Goal: Transaction & Acquisition: Purchase product/service

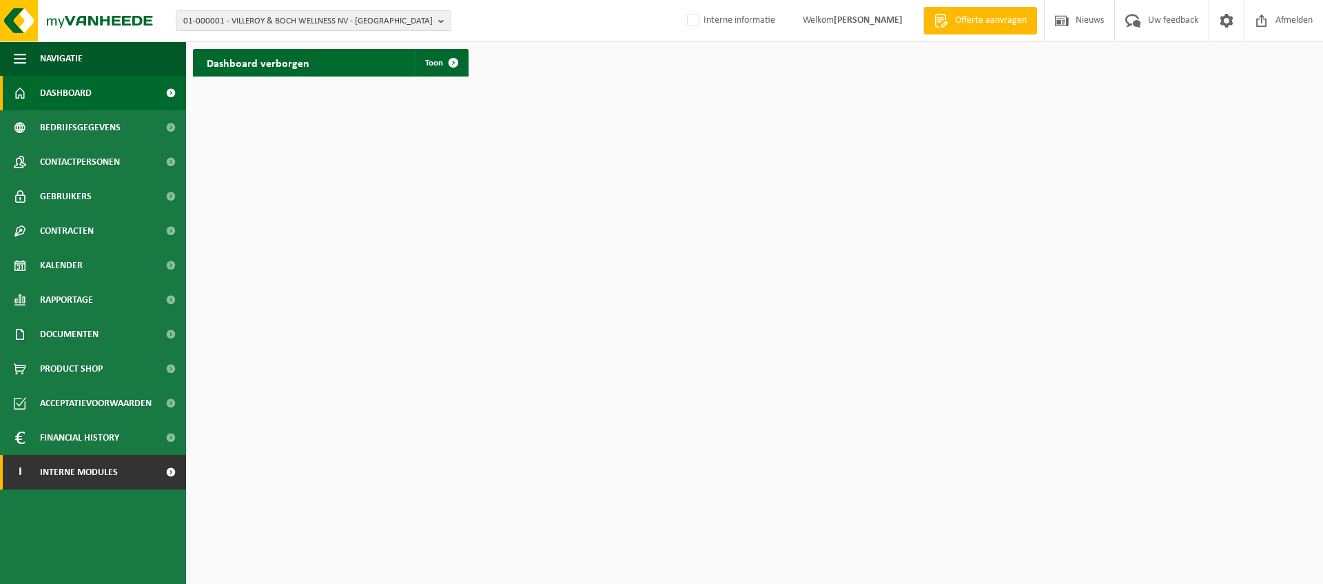
click at [174, 471] on span at bounding box center [170, 472] width 31 height 34
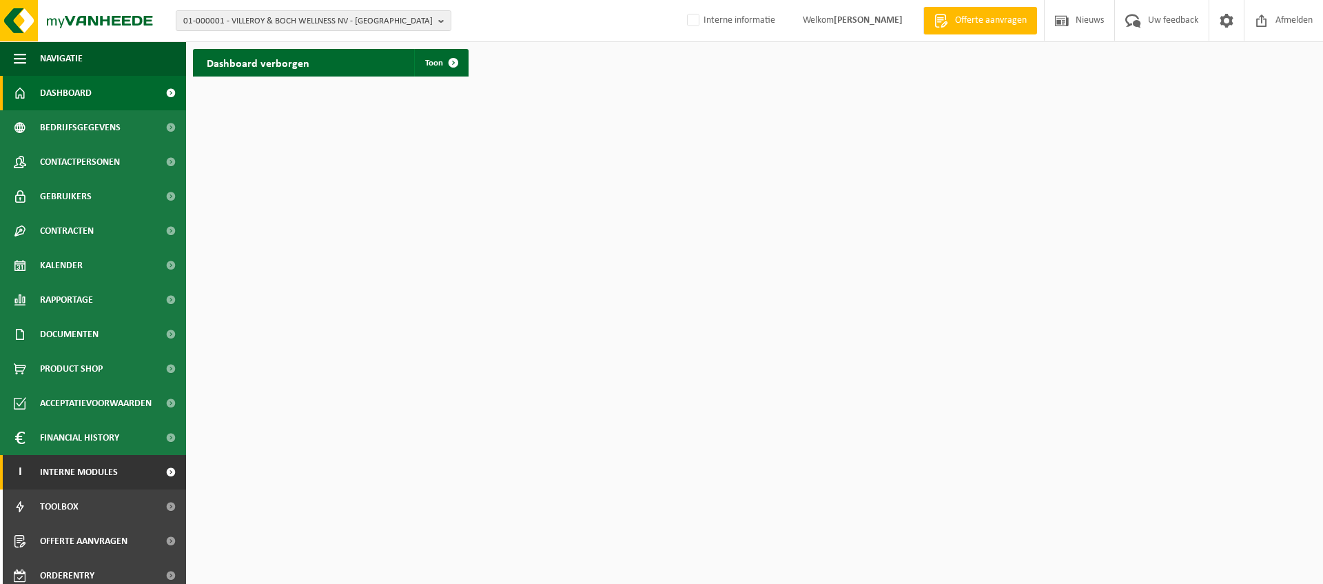
click at [157, 472] on span at bounding box center [170, 472] width 31 height 34
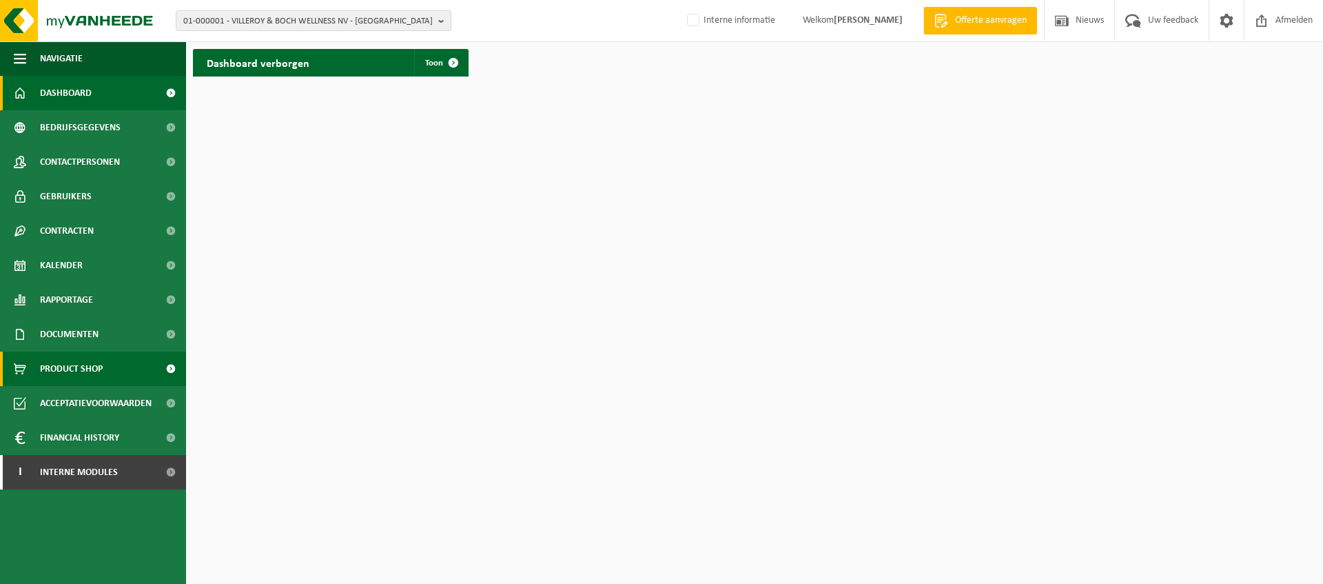
click at [80, 375] on span "Product Shop" at bounding box center [71, 368] width 63 height 34
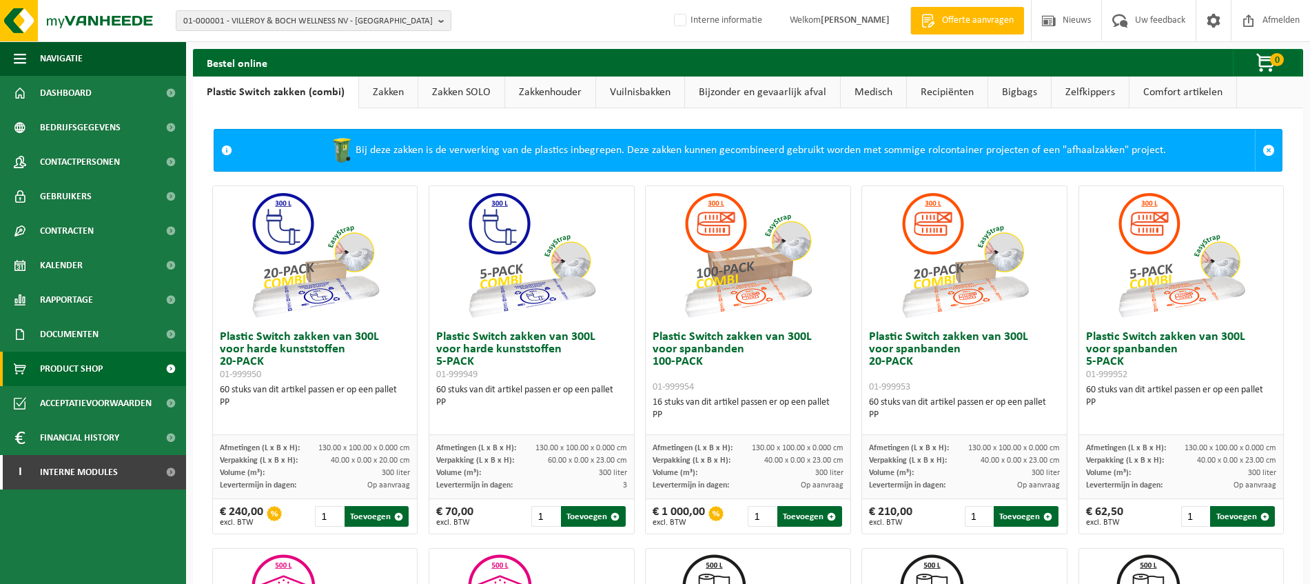
click at [943, 97] on link "Recipiënten" at bounding box center [947, 92] width 81 height 32
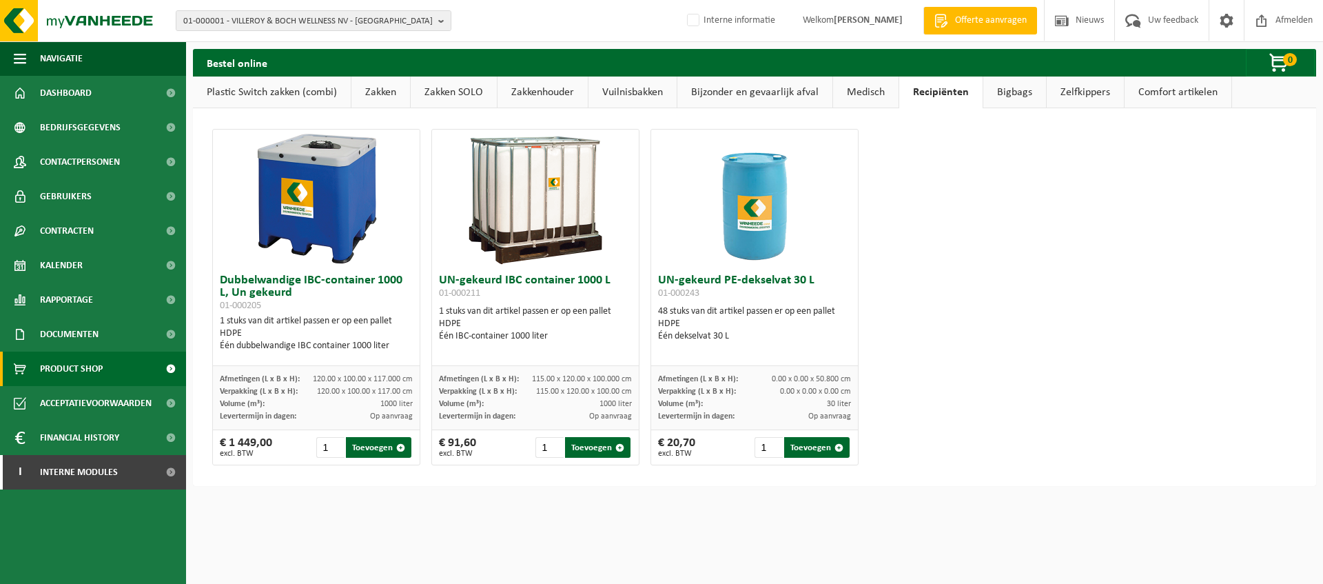
click at [650, 90] on link "Vuilnisbakken" at bounding box center [633, 92] width 88 height 32
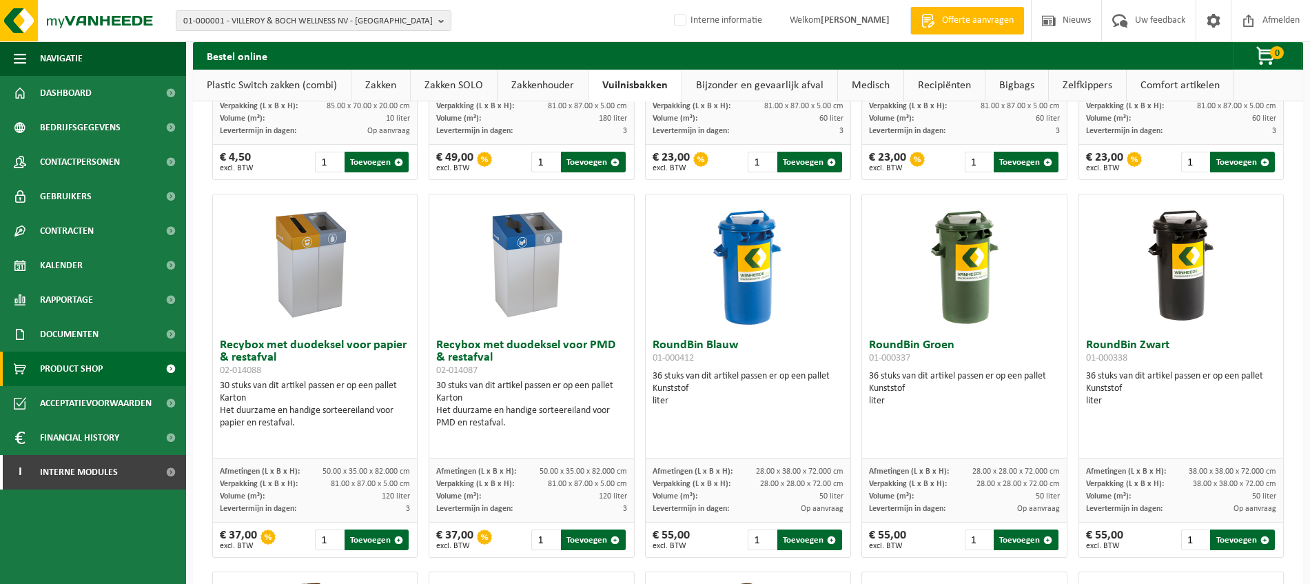
scroll to position [689, 0]
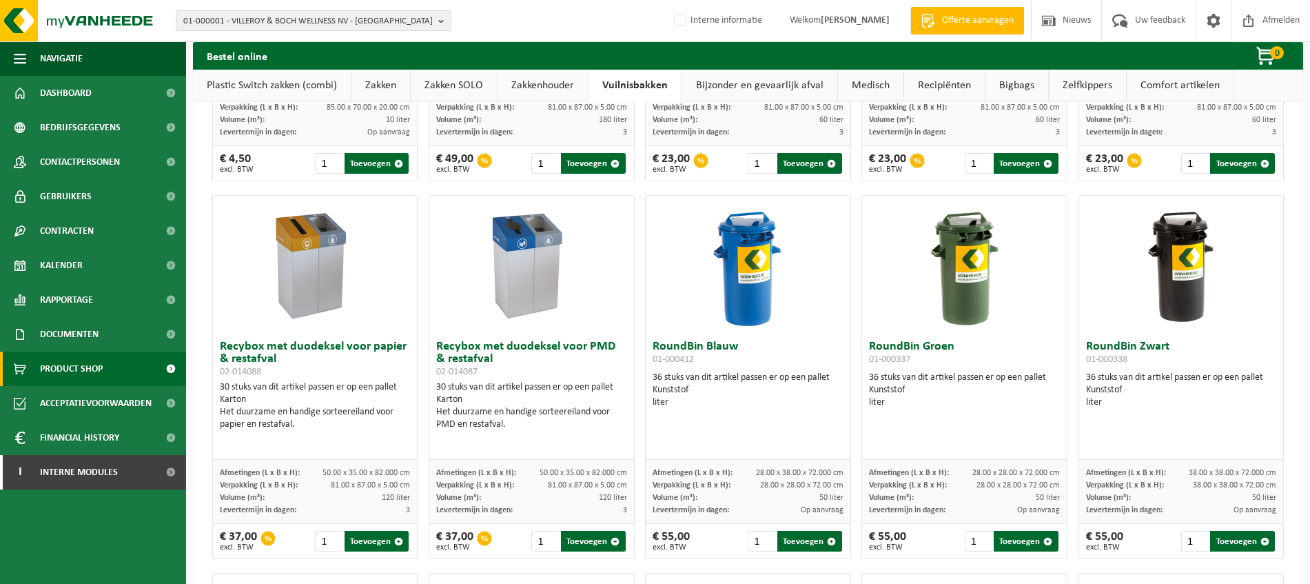
click at [1167, 265] on img at bounding box center [1181, 265] width 69 height 138
